Goal: Information Seeking & Learning: Learn about a topic

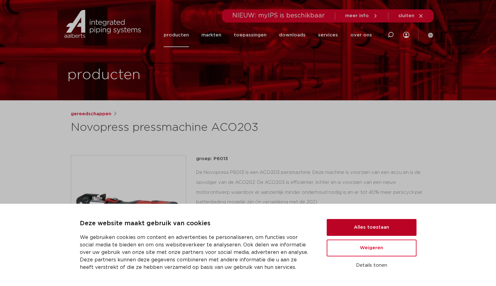
click at [352, 230] on button "Alles toestaan" at bounding box center [372, 227] width 90 height 17
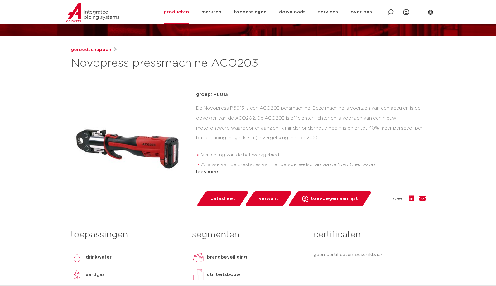
scroll to position [84, 0]
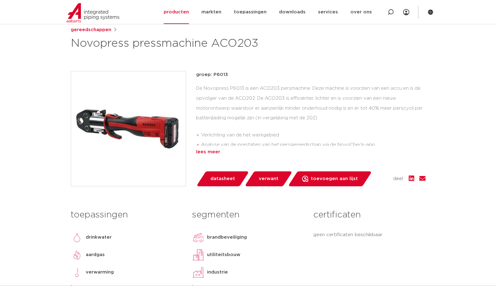
click at [211, 153] on div "lees meer" at bounding box center [311, 151] width 230 height 7
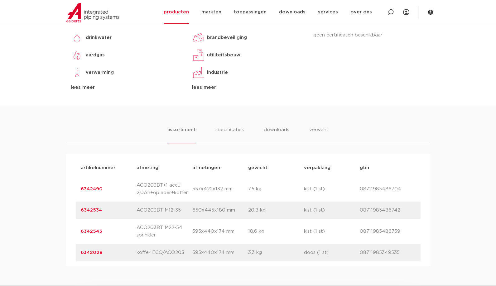
scroll to position [307, 0]
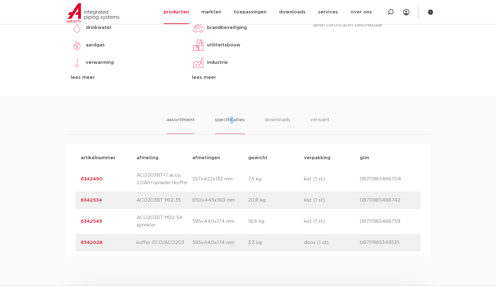
click at [232, 121] on li "specificaties" at bounding box center [230, 125] width 30 height 18
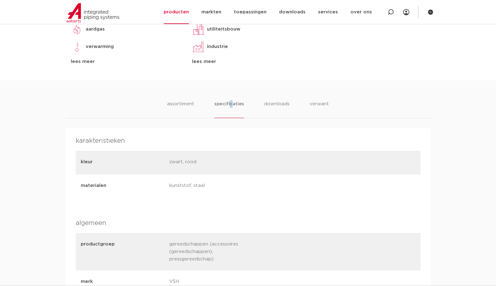
scroll to position [318, 0]
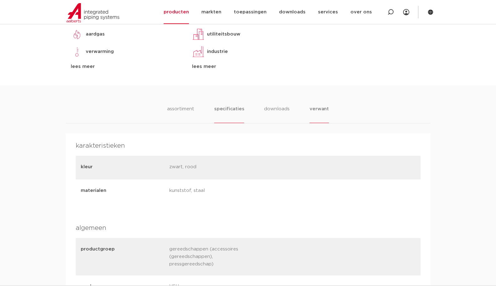
click at [310, 110] on li "verwant" at bounding box center [319, 114] width 19 height 18
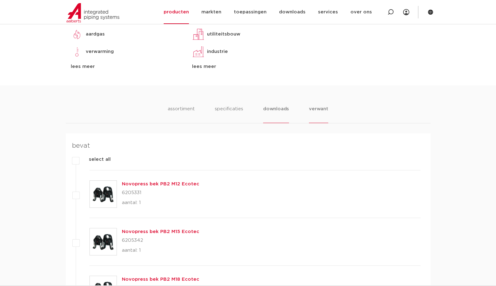
click at [280, 111] on li "downloads" at bounding box center [276, 114] width 26 height 18
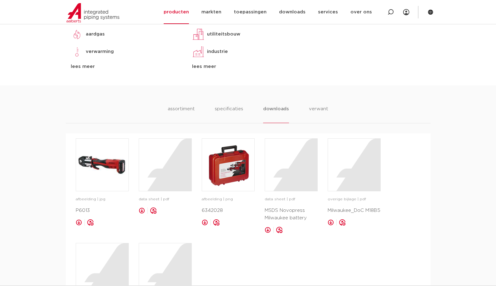
click at [307, 105] on ul "assortiment specificaties downloads verwant" at bounding box center [248, 114] width 161 height 18
click at [311, 107] on li "verwant" at bounding box center [318, 114] width 19 height 18
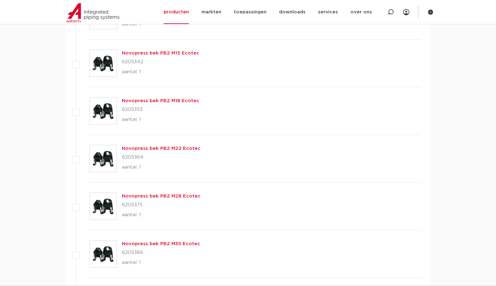
scroll to position [497, 0]
click at [104, 213] on img at bounding box center [103, 206] width 27 height 27
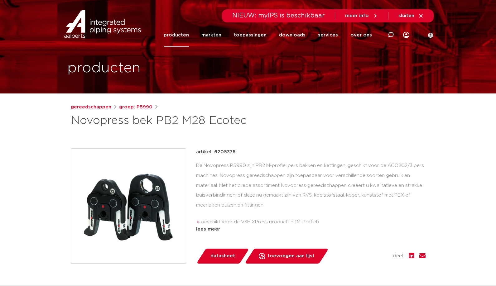
scroll to position [7, 0]
click at [213, 229] on div "lees meer" at bounding box center [311, 229] width 230 height 7
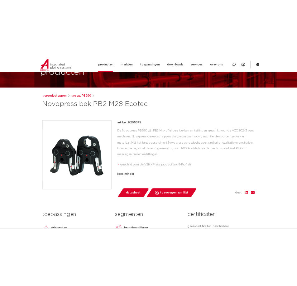
scroll to position [0, 0]
